Goal: Information Seeking & Learning: Learn about a topic

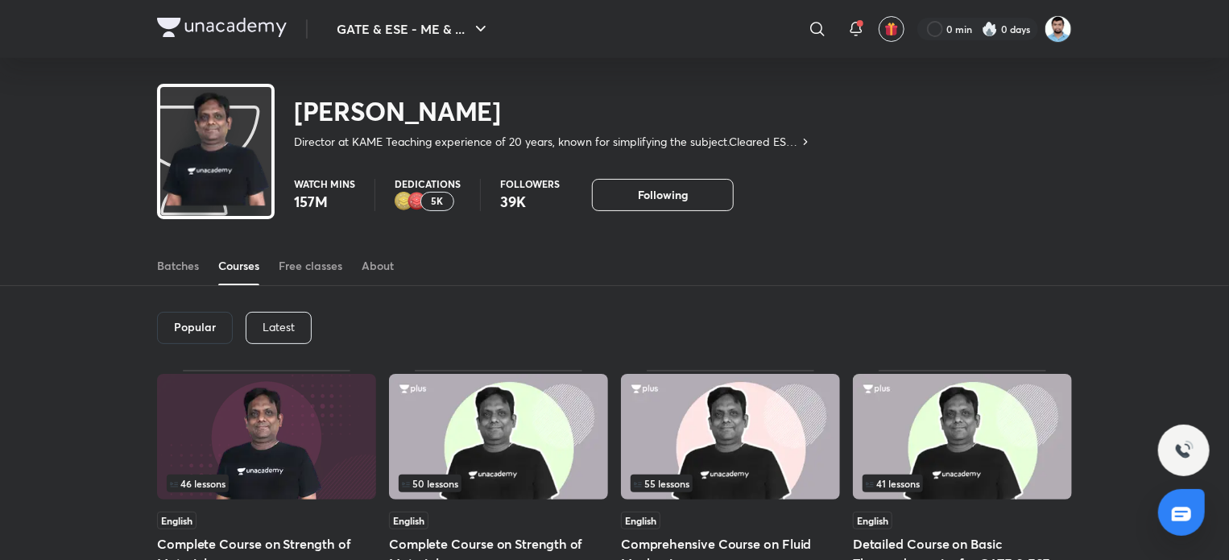
click at [288, 321] on p "Latest" at bounding box center [279, 327] width 32 height 13
click at [277, 326] on h6 "Latest" at bounding box center [277, 327] width 33 height 13
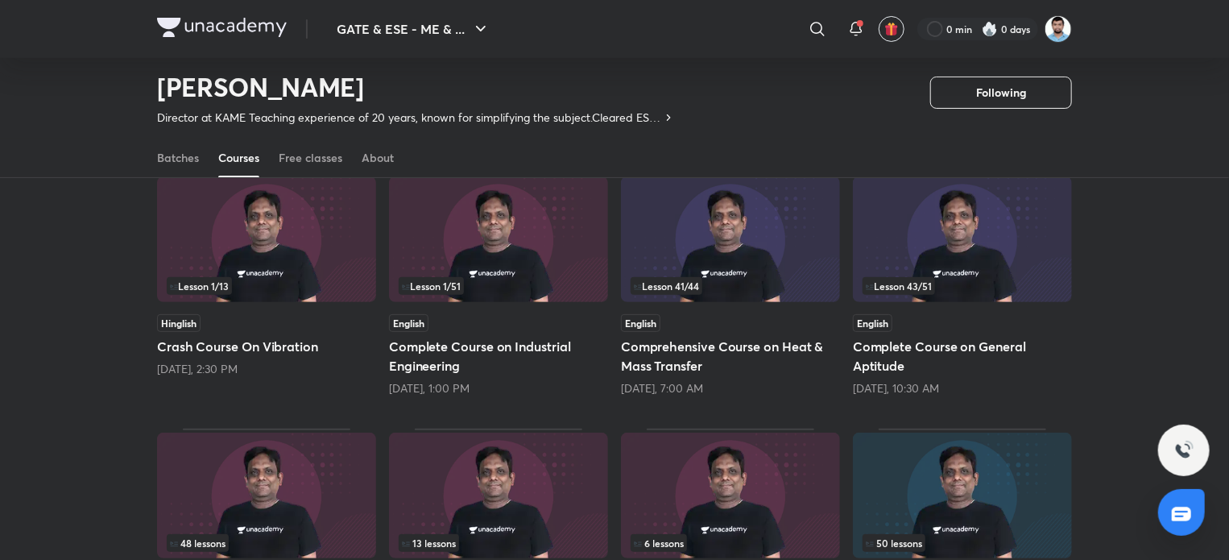
scroll to position [150, 0]
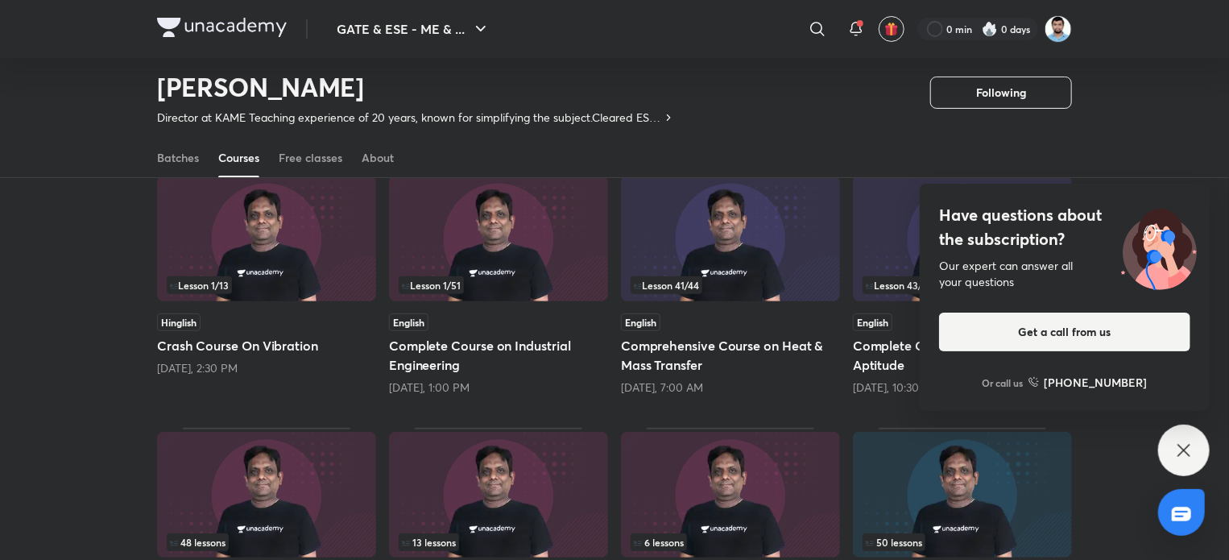
click at [1180, 442] on icon at bounding box center [1184, 450] width 19 height 19
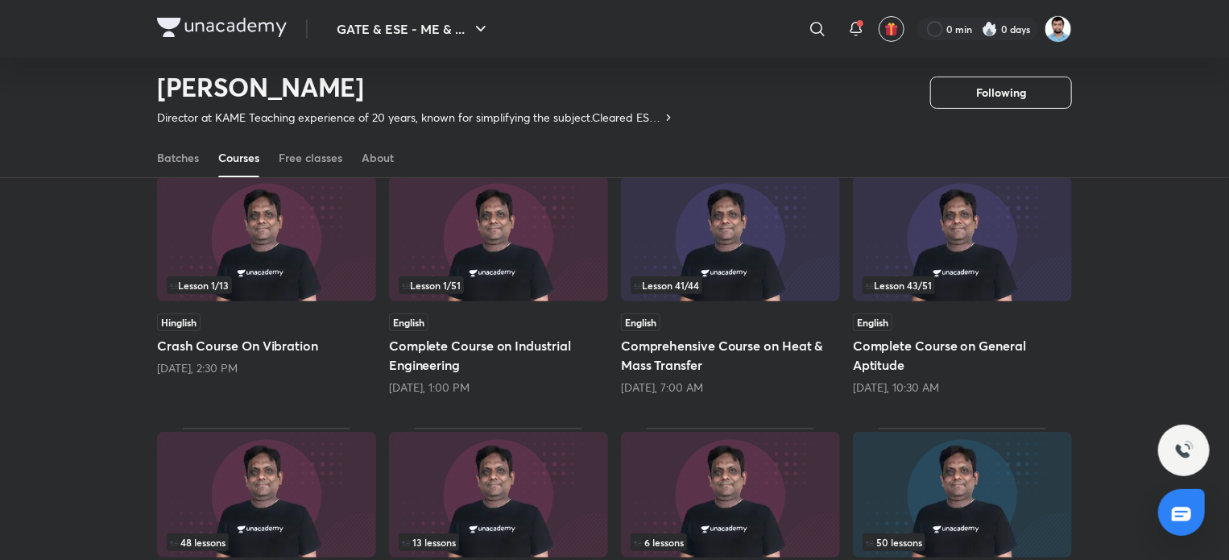
click at [543, 254] on img at bounding box center [498, 239] width 219 height 126
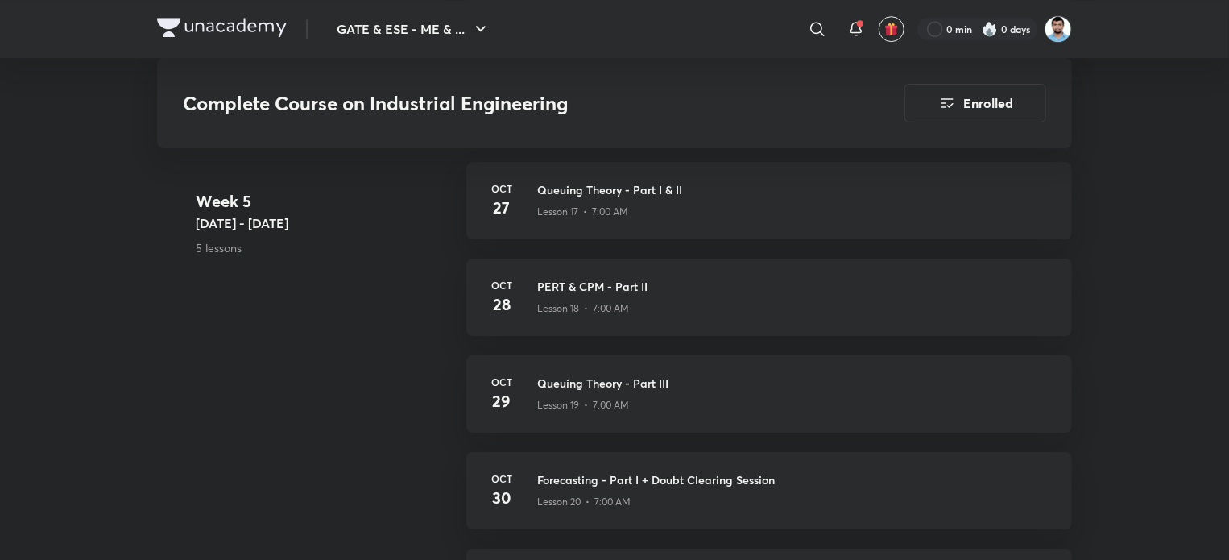
scroll to position [1837, 0]
